Goal: Information Seeking & Learning: Check status

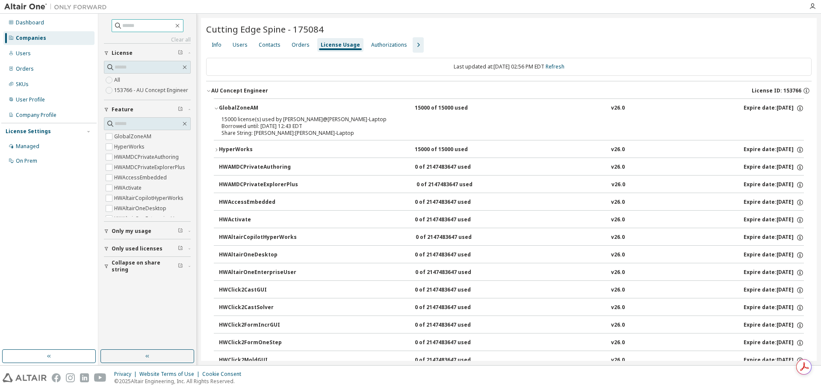
click at [154, 24] on input "text" at bounding box center [147, 25] width 51 height 9
type input "**********"
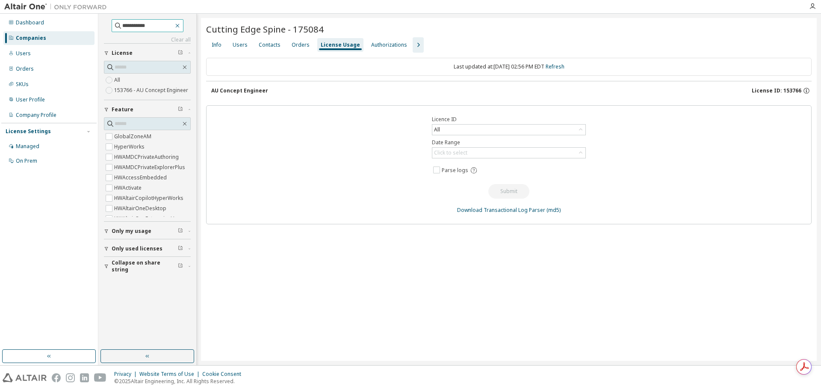
click at [181, 26] on icon "button" at bounding box center [177, 25] width 7 height 7
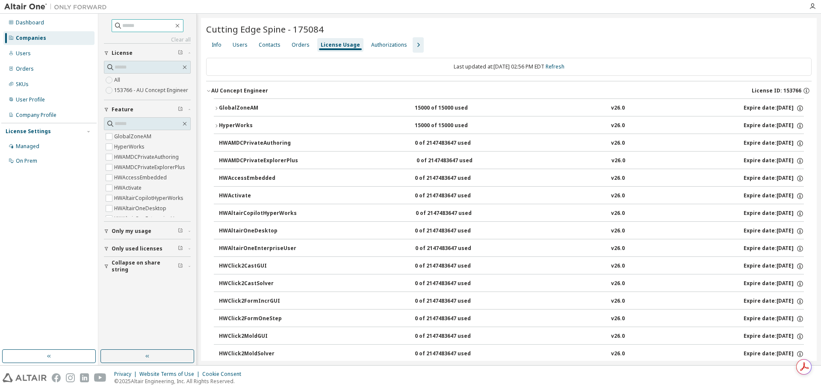
click at [187, 39] on link "Clear all" at bounding box center [147, 39] width 87 height 7
click at [185, 42] on link "Clear all" at bounding box center [147, 39] width 87 height 7
click at [35, 35] on div "Companies" at bounding box center [31, 38] width 30 height 7
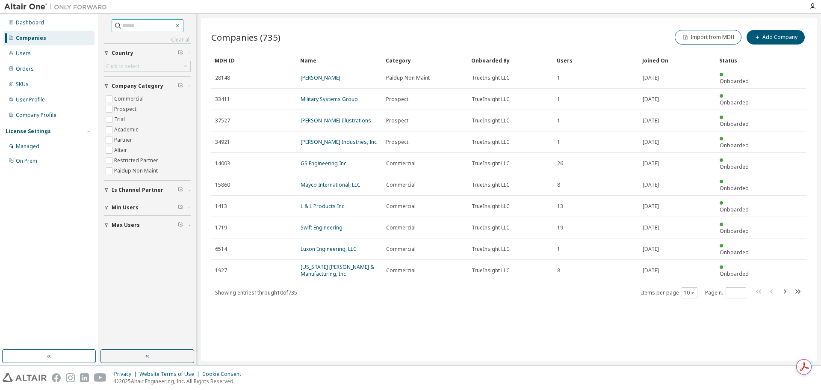
click at [141, 25] on input "text" at bounding box center [147, 25] width 51 height 9
type input "**********"
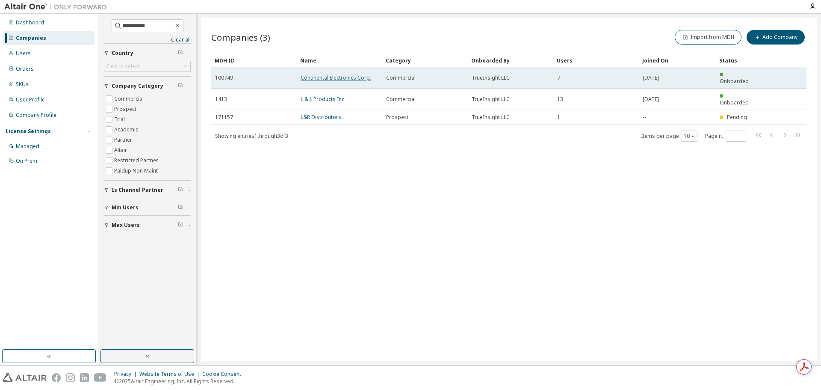
click at [344, 74] on link "Continental Electronics Corp." at bounding box center [336, 77] width 71 height 7
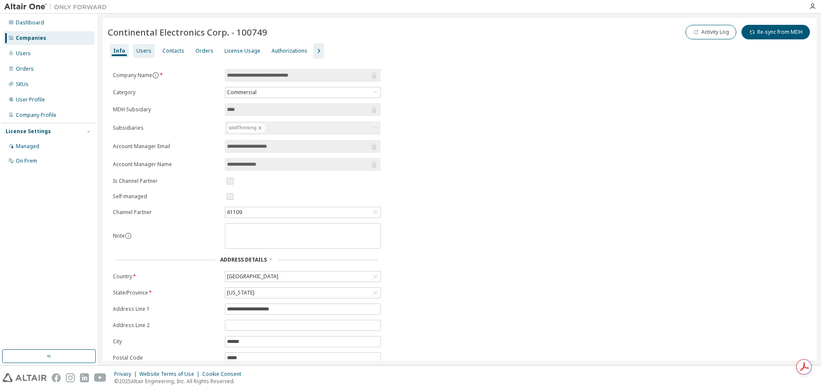
click at [133, 49] on div "Users" at bounding box center [144, 51] width 22 height 14
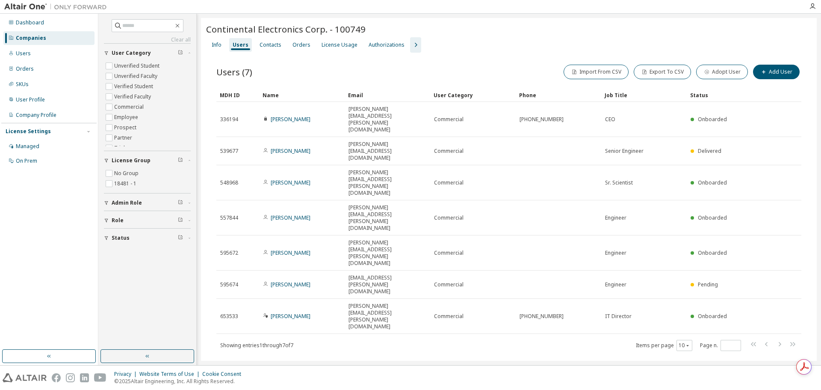
click at [482, 293] on div "Continental Electronics Corp. - 100749 Clear Load Save Save As Field Operator V…" at bounding box center [509, 198] width 616 height 361
click at [331, 45] on div "License Usage" at bounding box center [340, 44] width 36 height 7
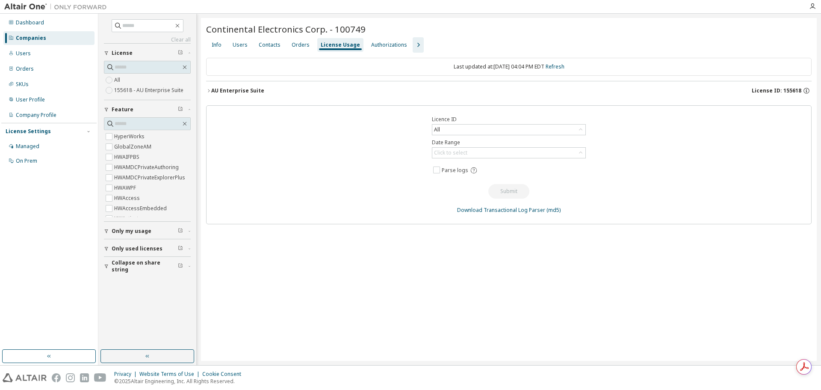
click at [210, 93] on icon "button" at bounding box center [208, 90] width 5 height 5
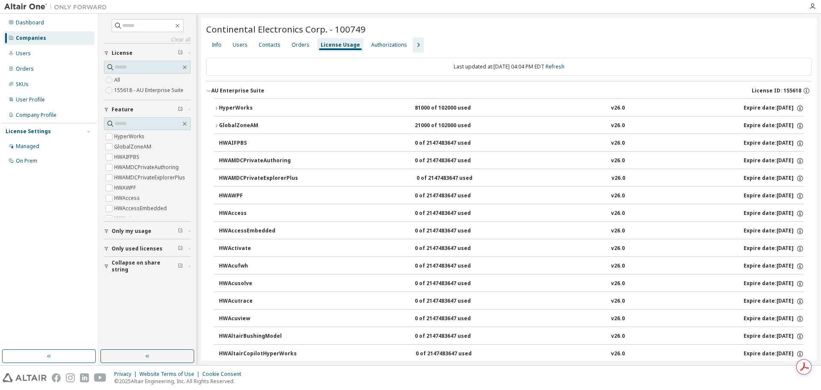
click at [214, 106] on icon "button" at bounding box center [216, 108] width 5 height 5
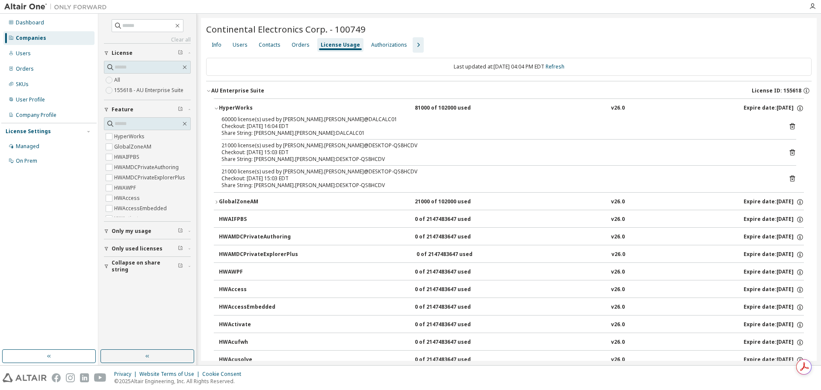
click at [219, 197] on button "GlobalZoneAM 21000 of 102000 used v26.0 Expire date: [DATE]" at bounding box center [509, 201] width 590 height 19
